Goal: Transaction & Acquisition: Download file/media

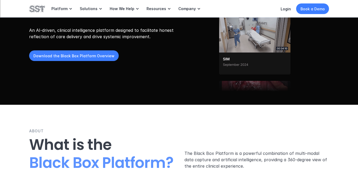
scroll to position [86, 0]
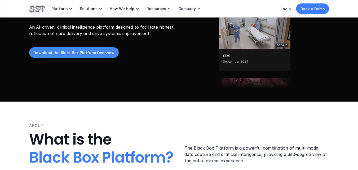
click at [66, 52] on p "Download the Black Box Platform Overview" at bounding box center [73, 53] width 81 height 6
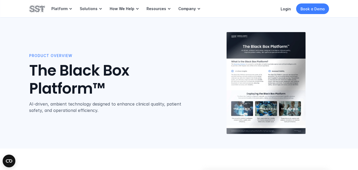
click at [247, 67] on img at bounding box center [266, 83] width 79 height 102
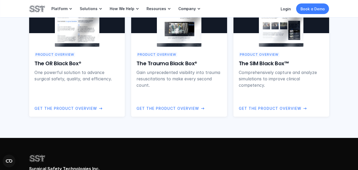
scroll to position [447, 0]
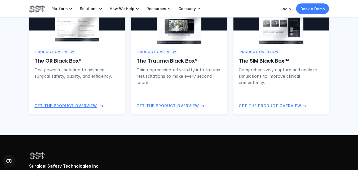
click at [75, 107] on p "Get the Product Overview" at bounding box center [65, 106] width 63 height 6
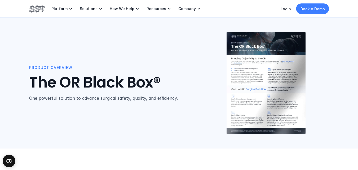
click at [243, 69] on img at bounding box center [266, 83] width 79 height 102
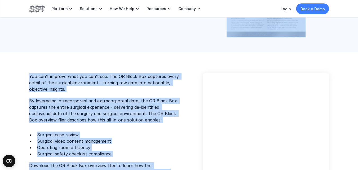
scroll to position [45, 0]
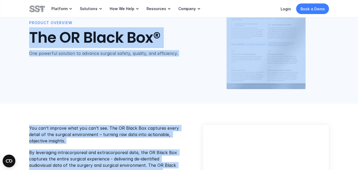
drag, startPoint x: 162, startPoint y: 126, endPoint x: 30, endPoint y: 37, distance: 159.7
copy div "The OR Black Box® One powerful solution to advance surgical safety, quality, an…"
click at [284, 48] on img at bounding box center [266, 38] width 79 height 102
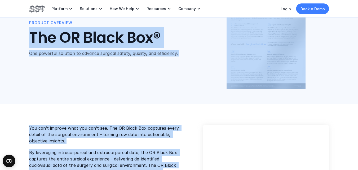
click at [284, 48] on img at bounding box center [266, 38] width 79 height 102
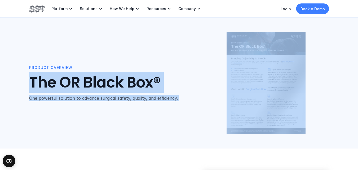
scroll to position [447, 0]
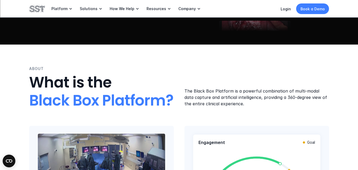
scroll to position [219, 0]
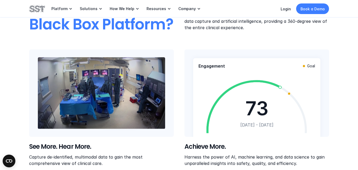
click at [139, 97] on video at bounding box center [150, 93] width 44 height 18
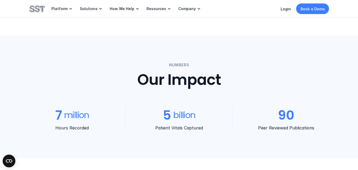
scroll to position [0, 0]
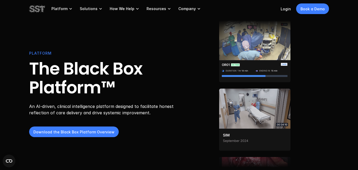
scroll to position [3, 0]
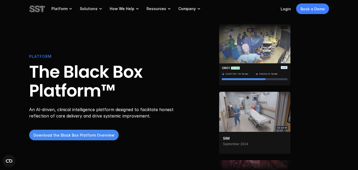
click at [81, 133] on p "Download the Black Box Platform Overview" at bounding box center [73, 135] width 81 height 6
